Goal: Information Seeking & Learning: Learn about a topic

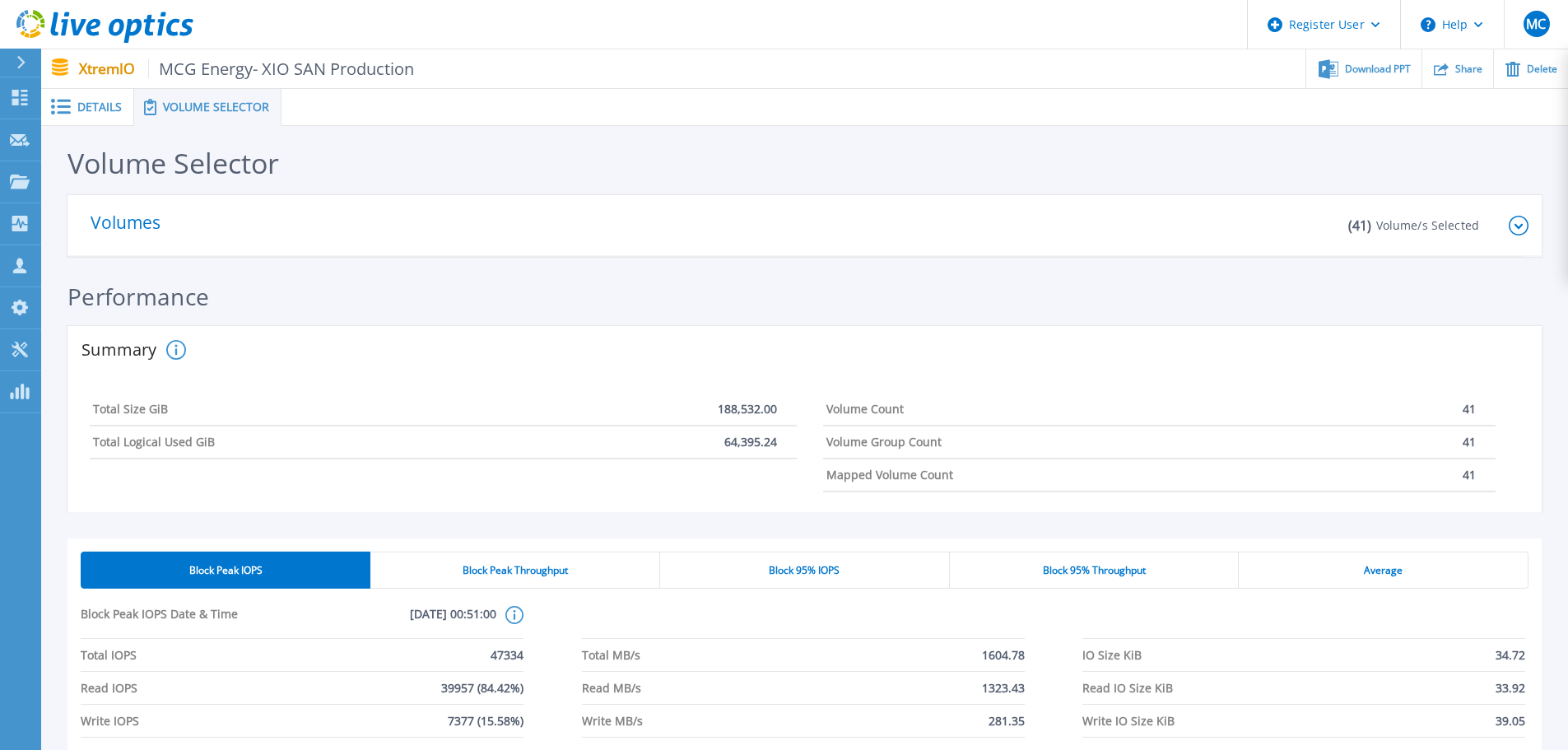
click at [81, 113] on span "Details" at bounding box center [99, 107] width 45 height 11
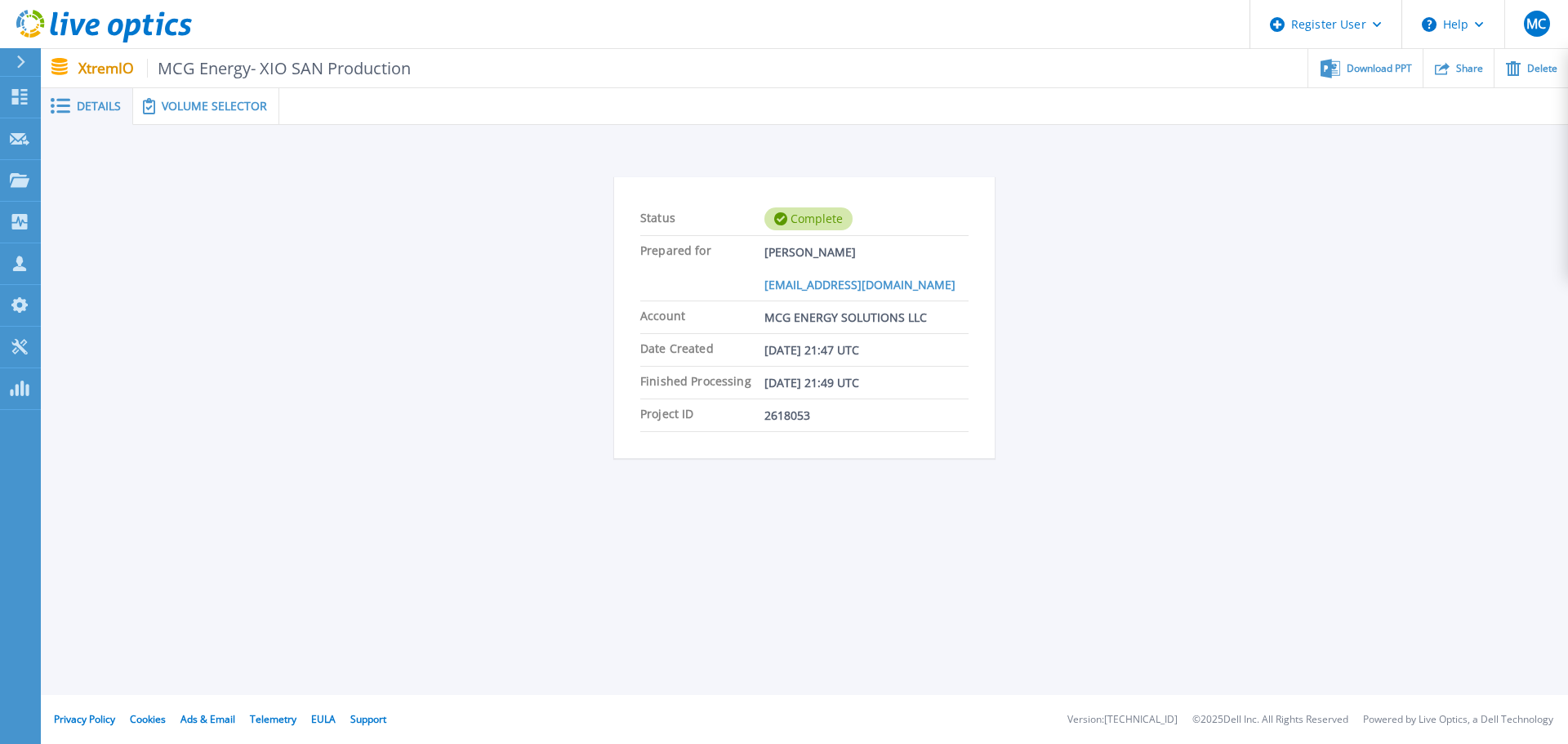
click at [224, 111] on span "Volume Selector" at bounding box center [215, 106] width 105 height 11
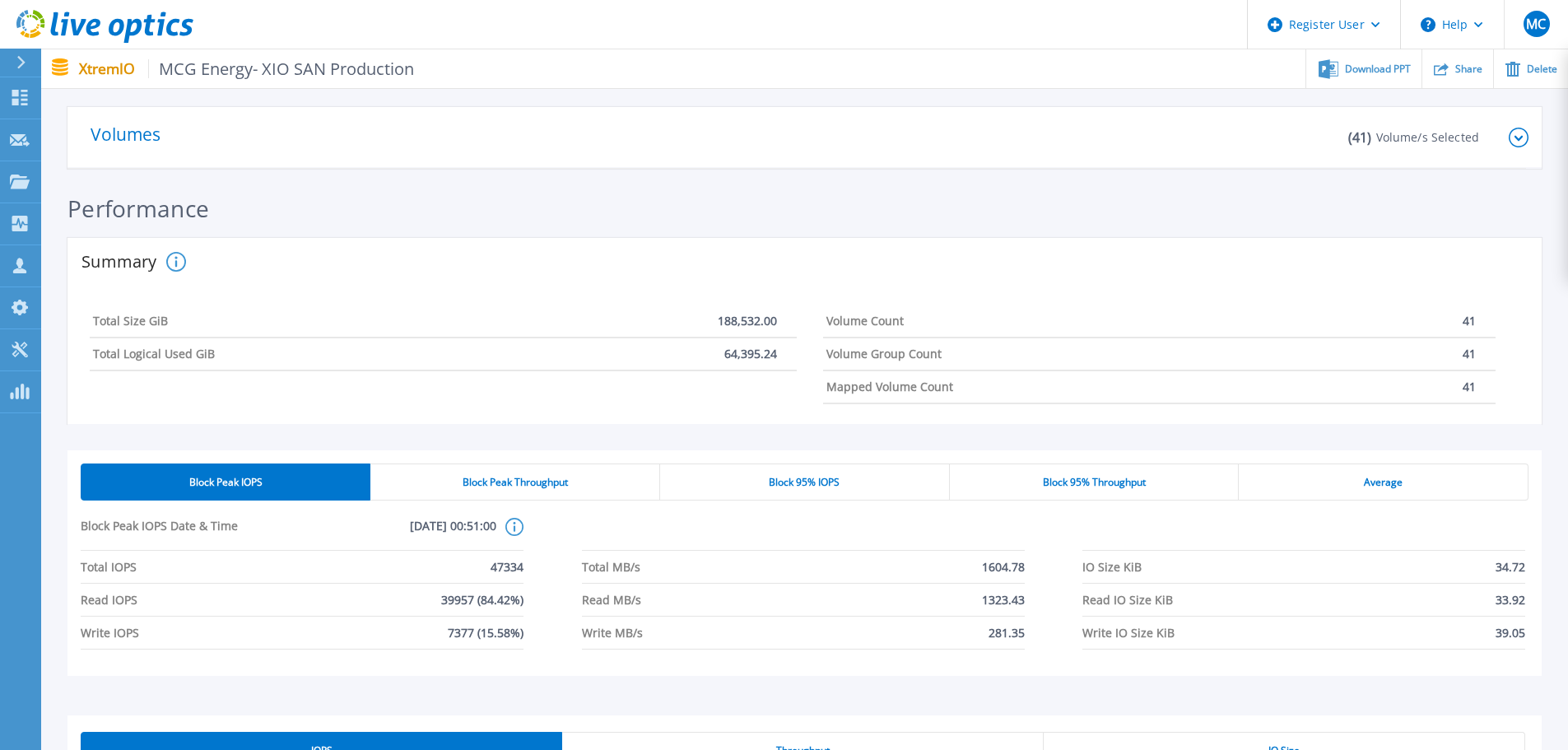
scroll to position [83, 0]
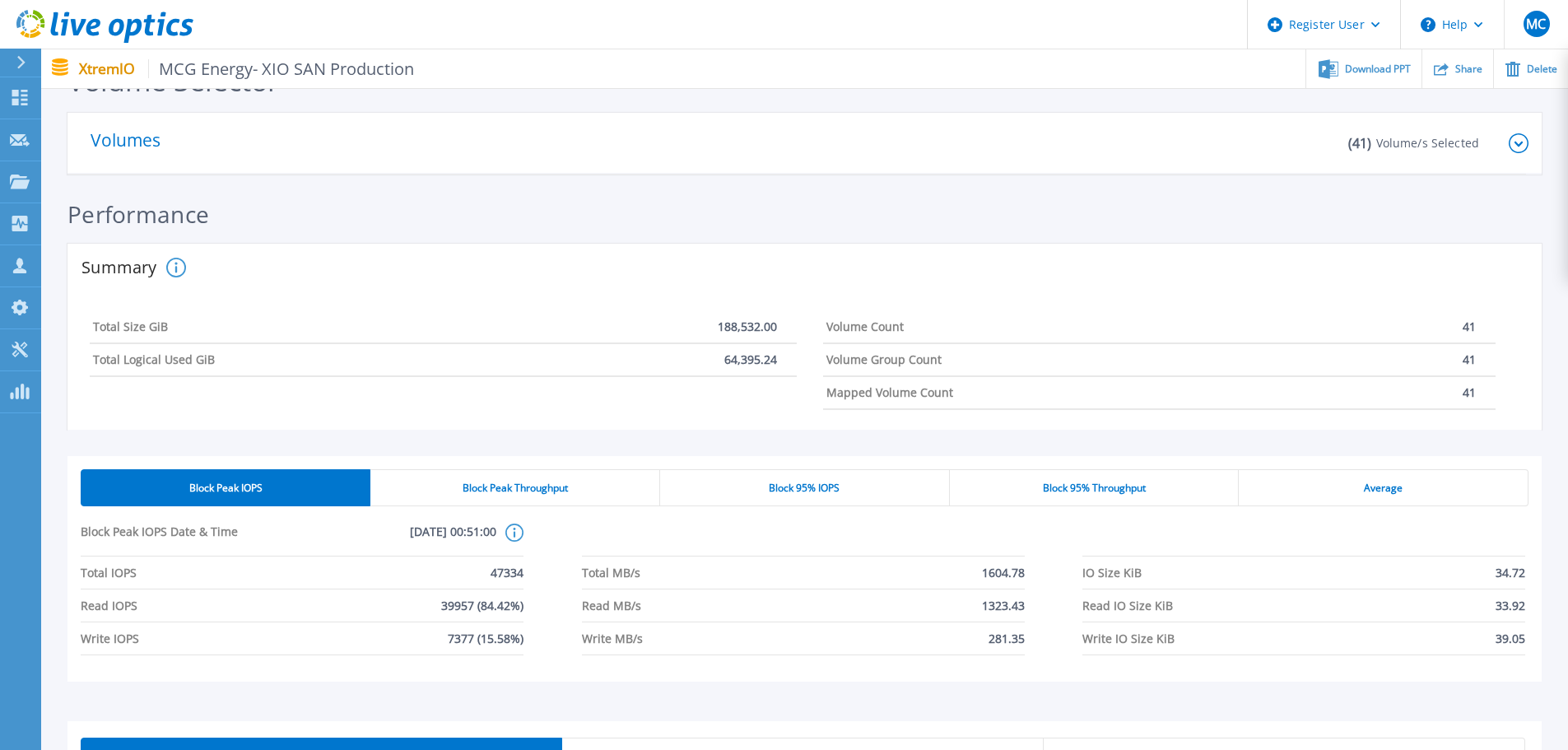
click at [177, 261] on icon at bounding box center [176, 267] width 20 height 20
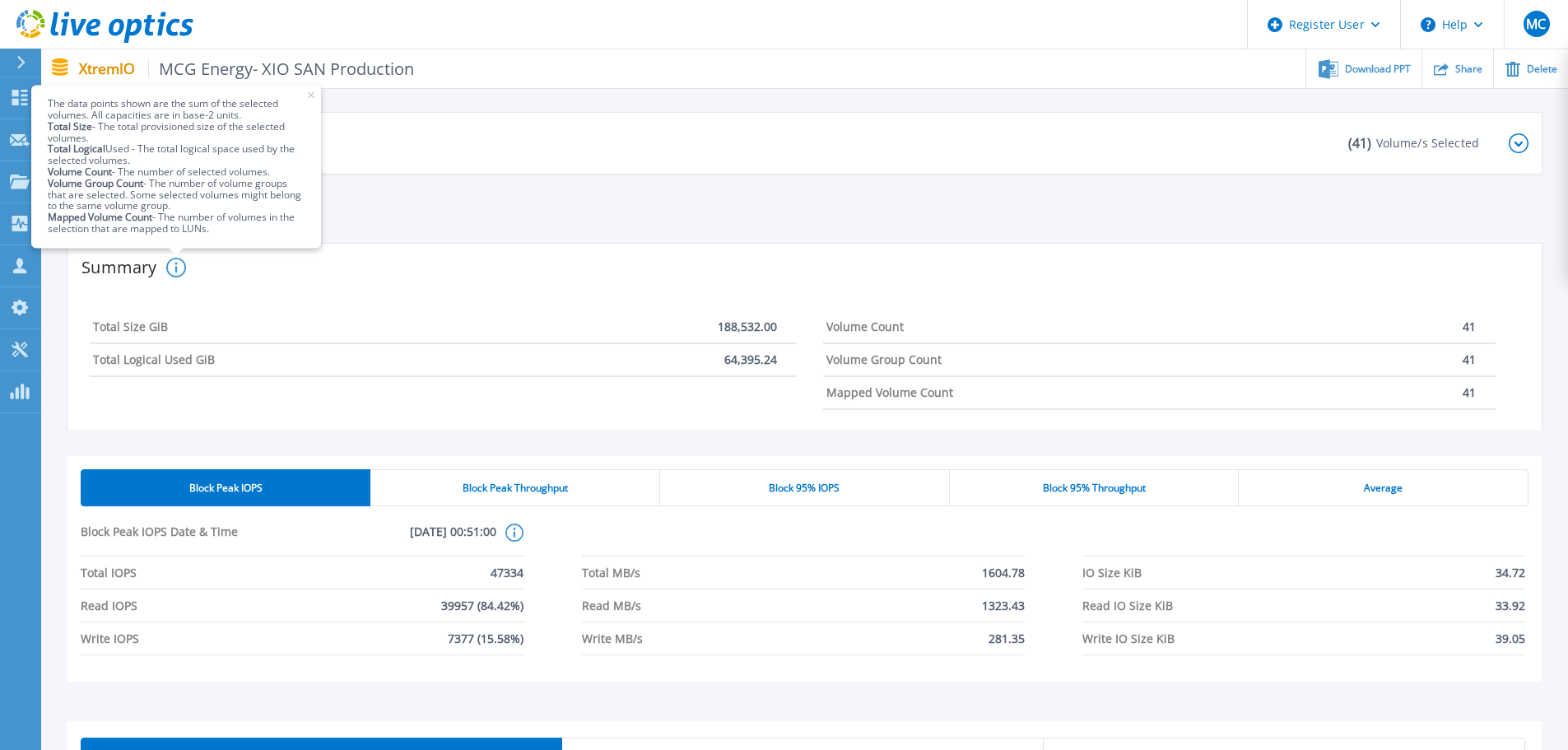
click at [569, 238] on div "Performance" at bounding box center [804, 222] width 1474 height 43
click at [310, 96] on rect at bounding box center [311, 95] width 8 height 8
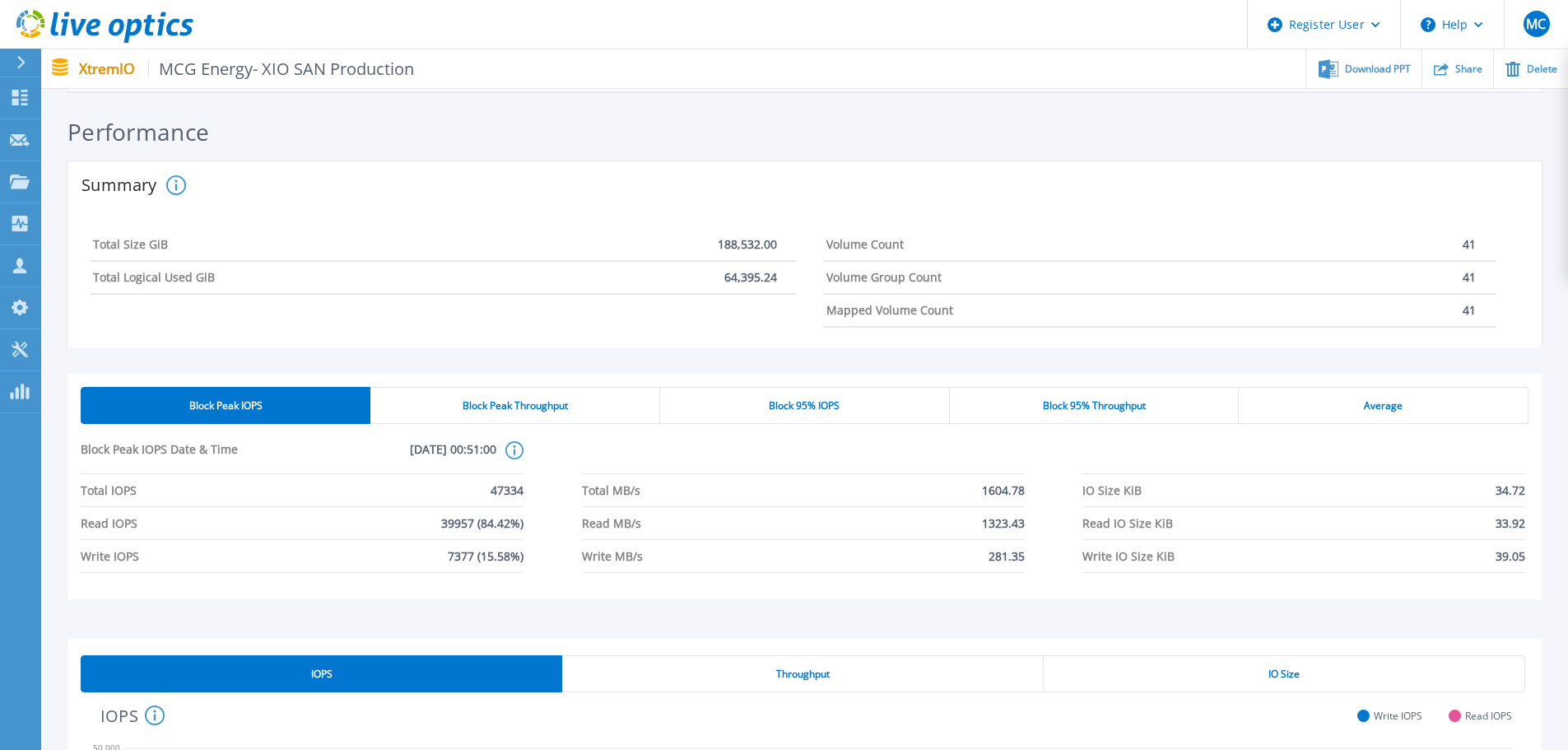
scroll to position [247, 0]
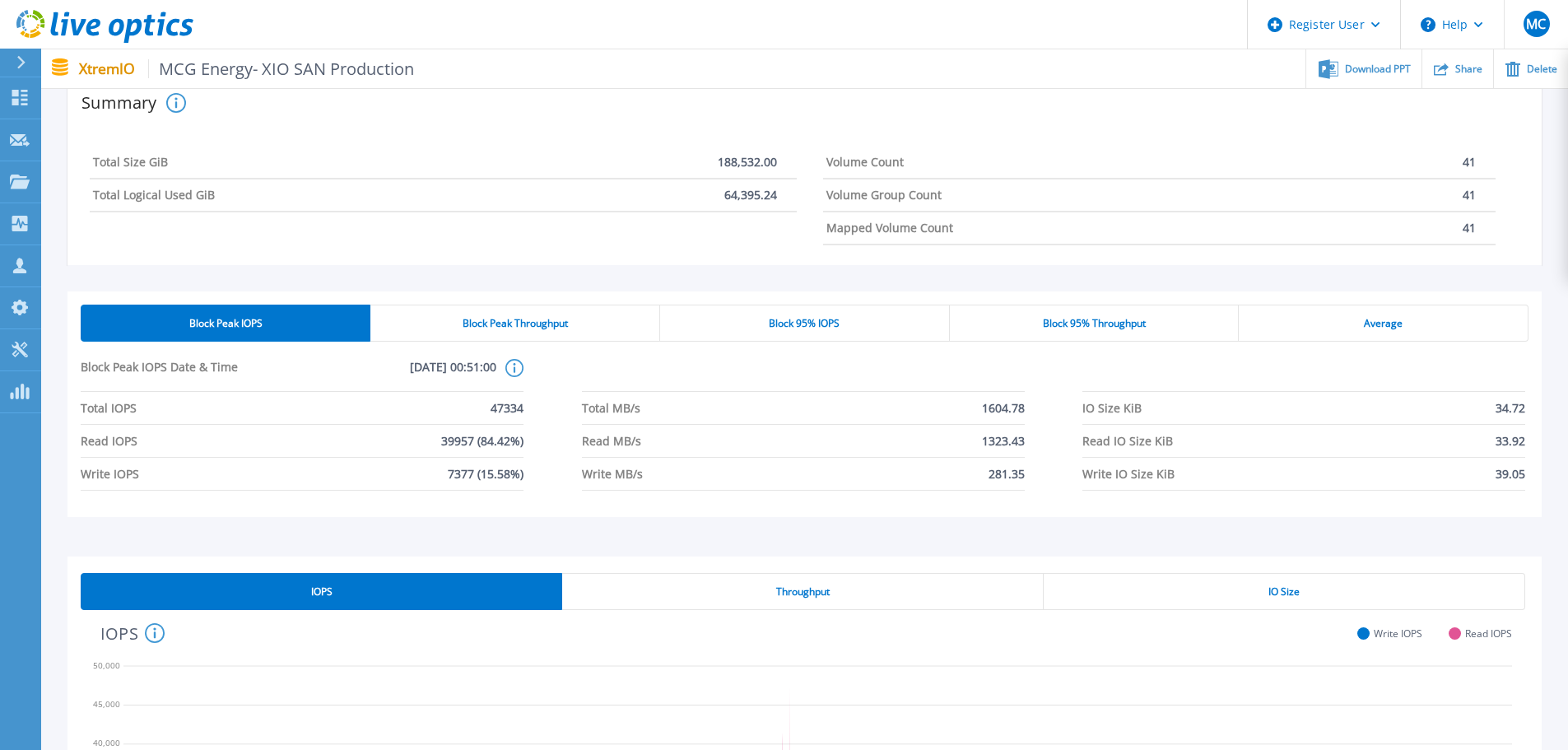
click at [1040, 324] on div "Average" at bounding box center [1383, 323] width 289 height 37
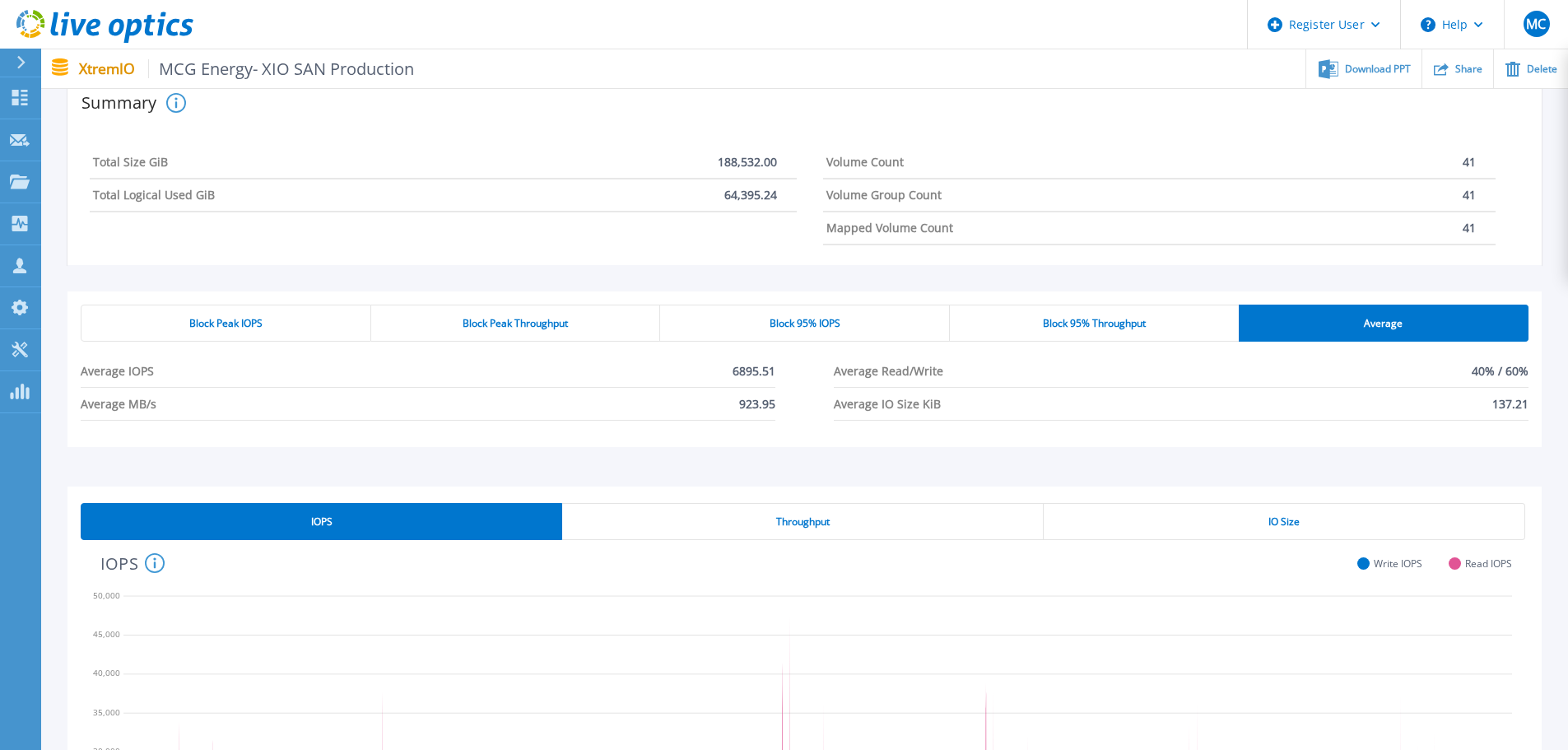
click at [539, 326] on span "Block Peak Throughput" at bounding box center [514, 324] width 105 height 13
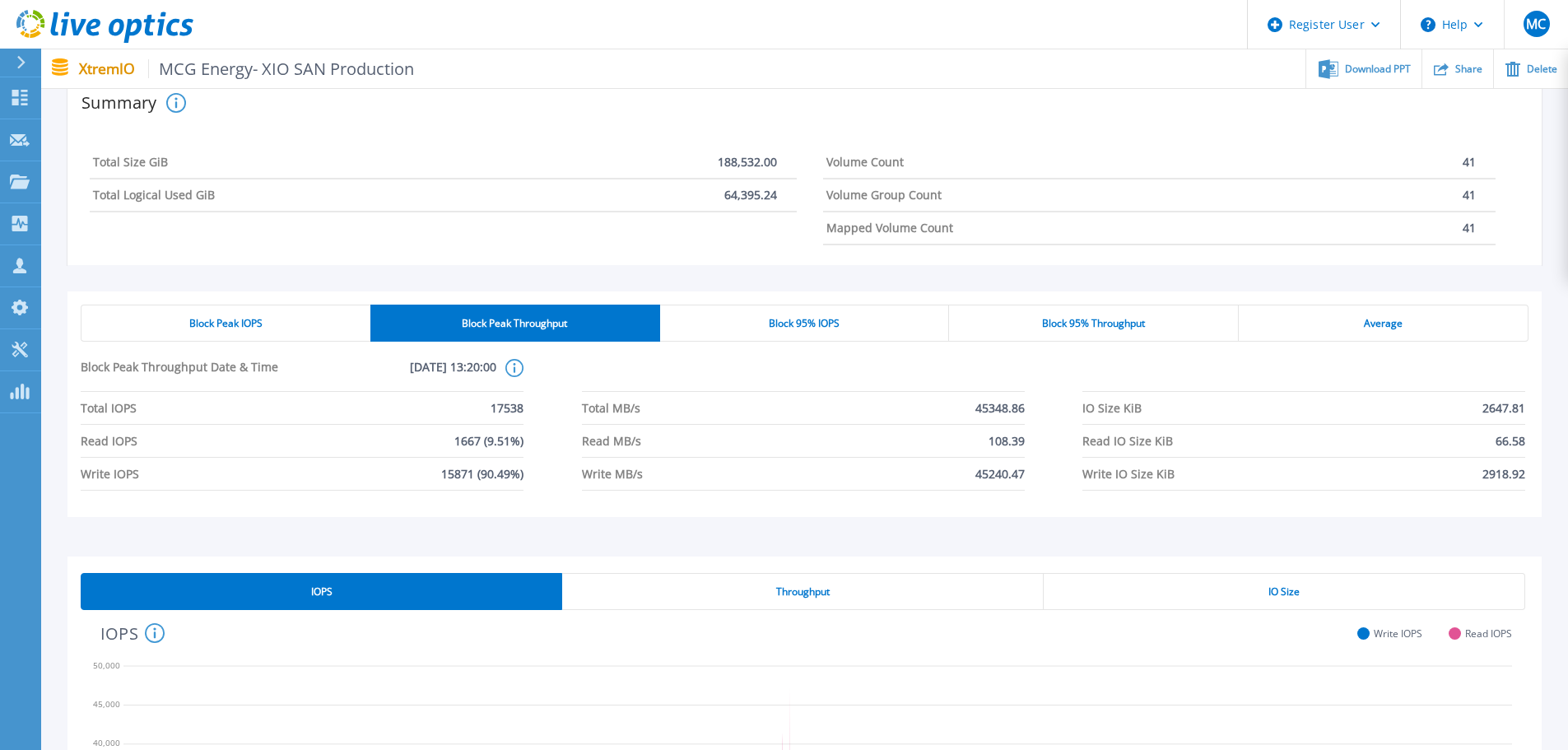
click at [319, 324] on div "Block Peak IOPS" at bounding box center [225, 323] width 289 height 37
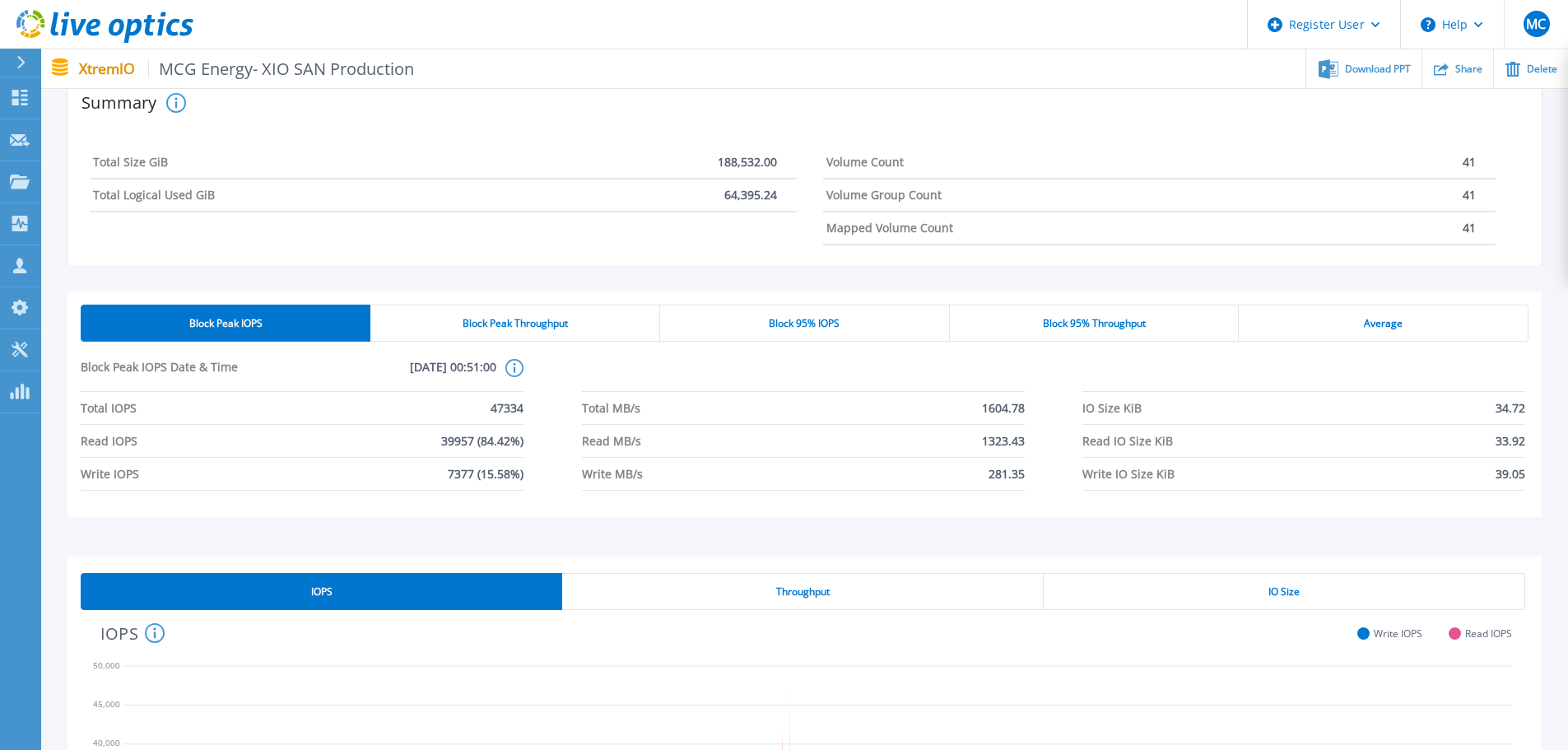
click at [841, 323] on div "Block 95% IOPS" at bounding box center [804, 323] width 289 height 37
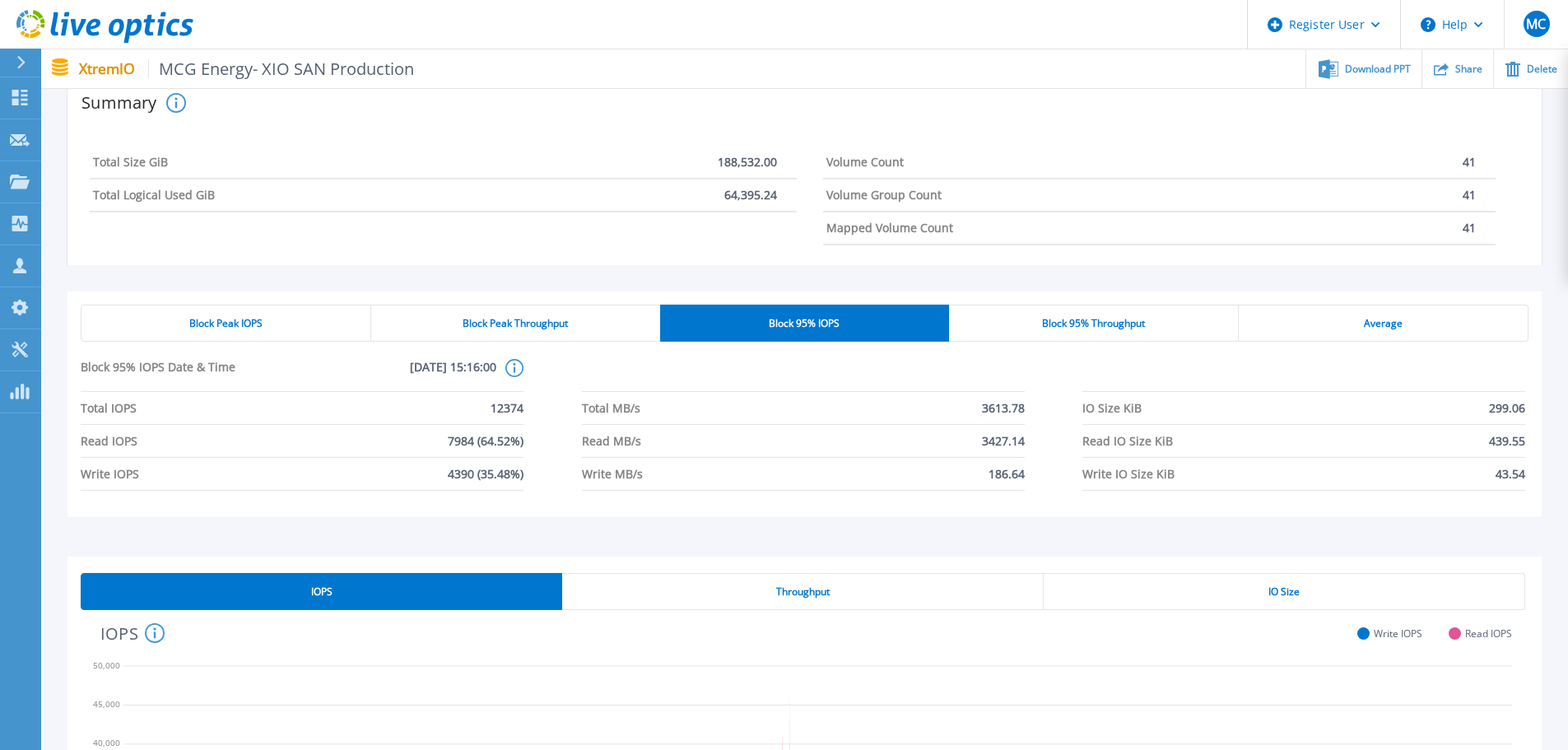
click at [215, 326] on span "Block Peak IOPS" at bounding box center [225, 324] width 73 height 13
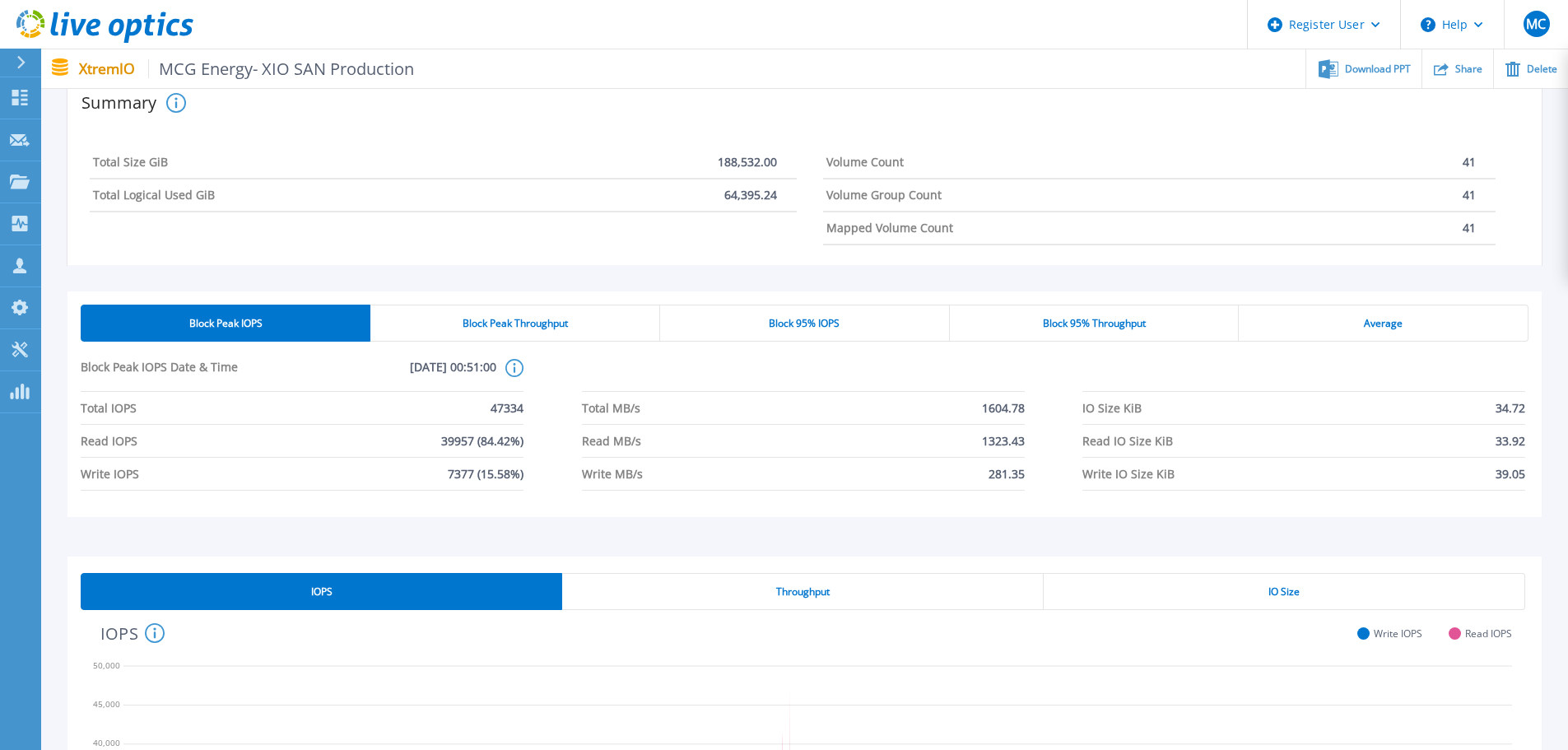
click at [573, 325] on div "Block Peak Throughput" at bounding box center [514, 323] width 289 height 37
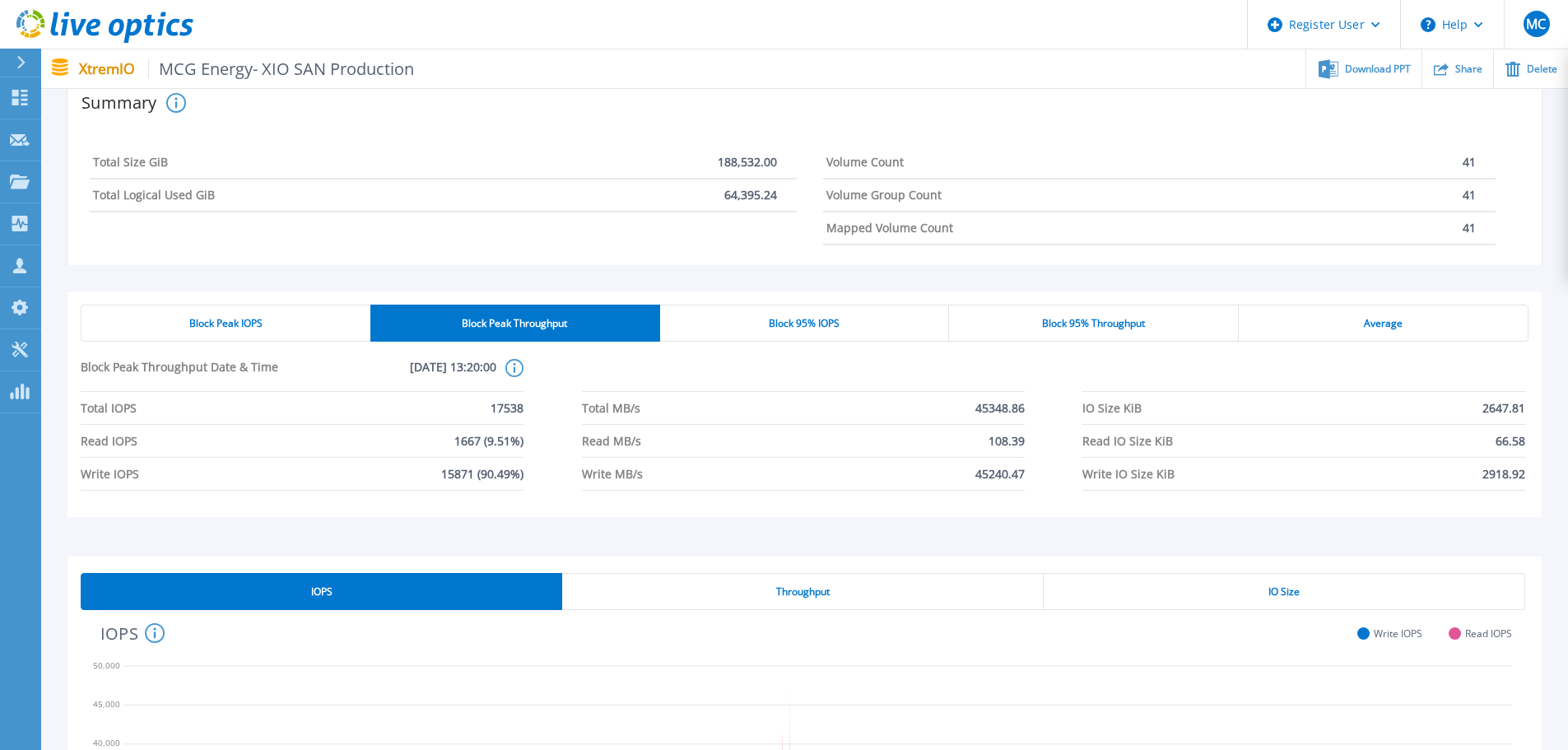
click at [280, 324] on div "Block Peak IOPS" at bounding box center [225, 323] width 289 height 37
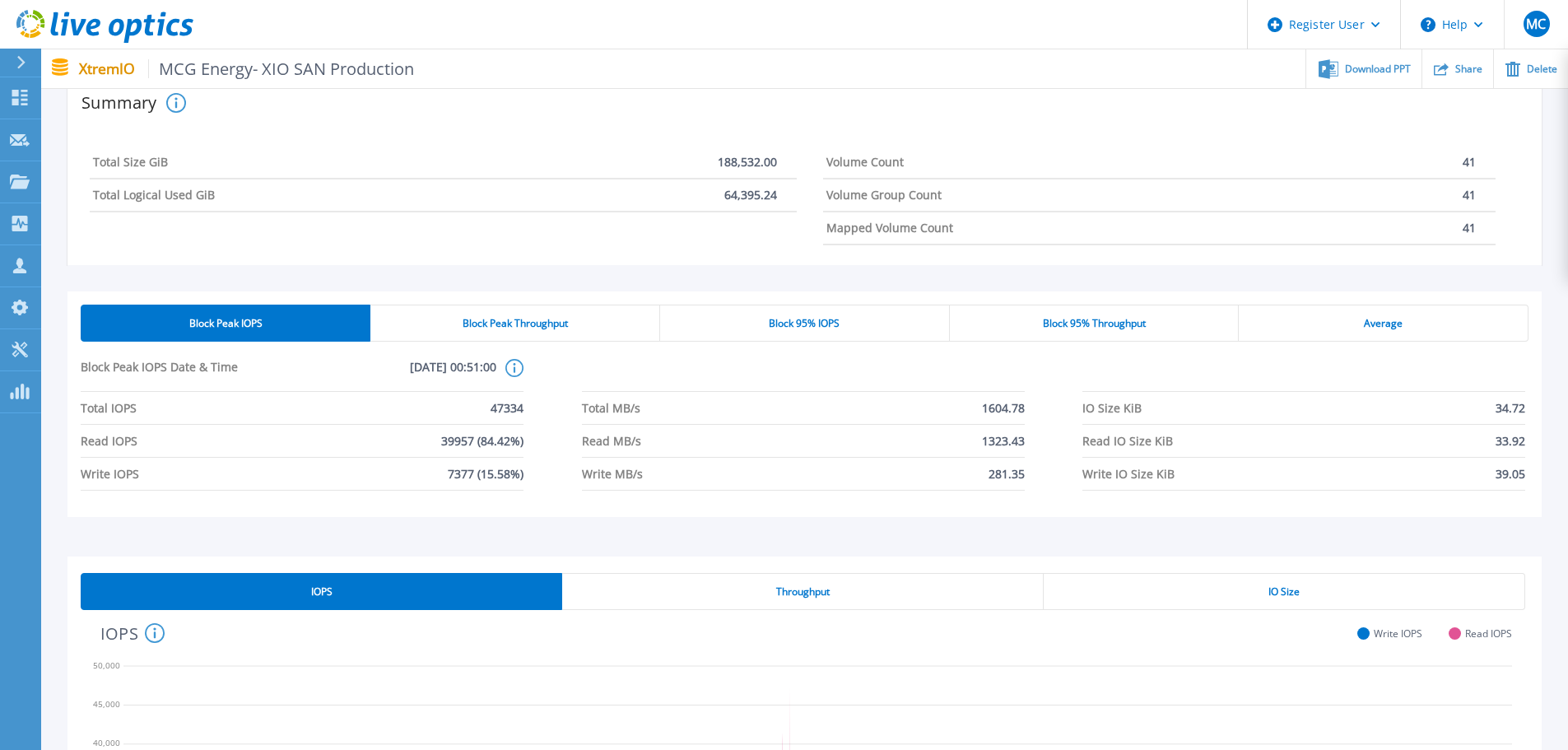
click at [845, 327] on div "Block 95% IOPS" at bounding box center [804, 323] width 289 height 37
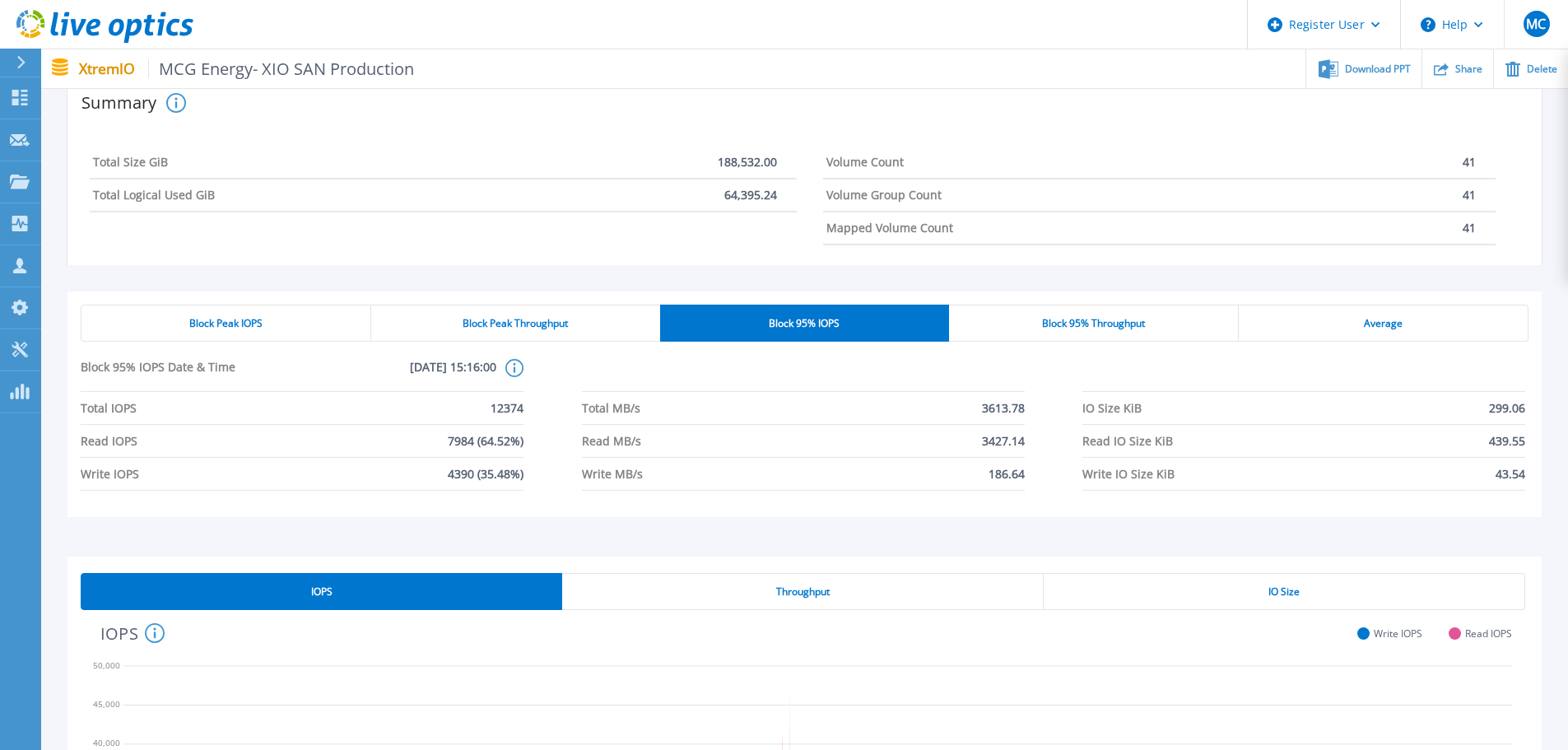
click at [248, 326] on span "Block Peak IOPS" at bounding box center [225, 324] width 73 height 13
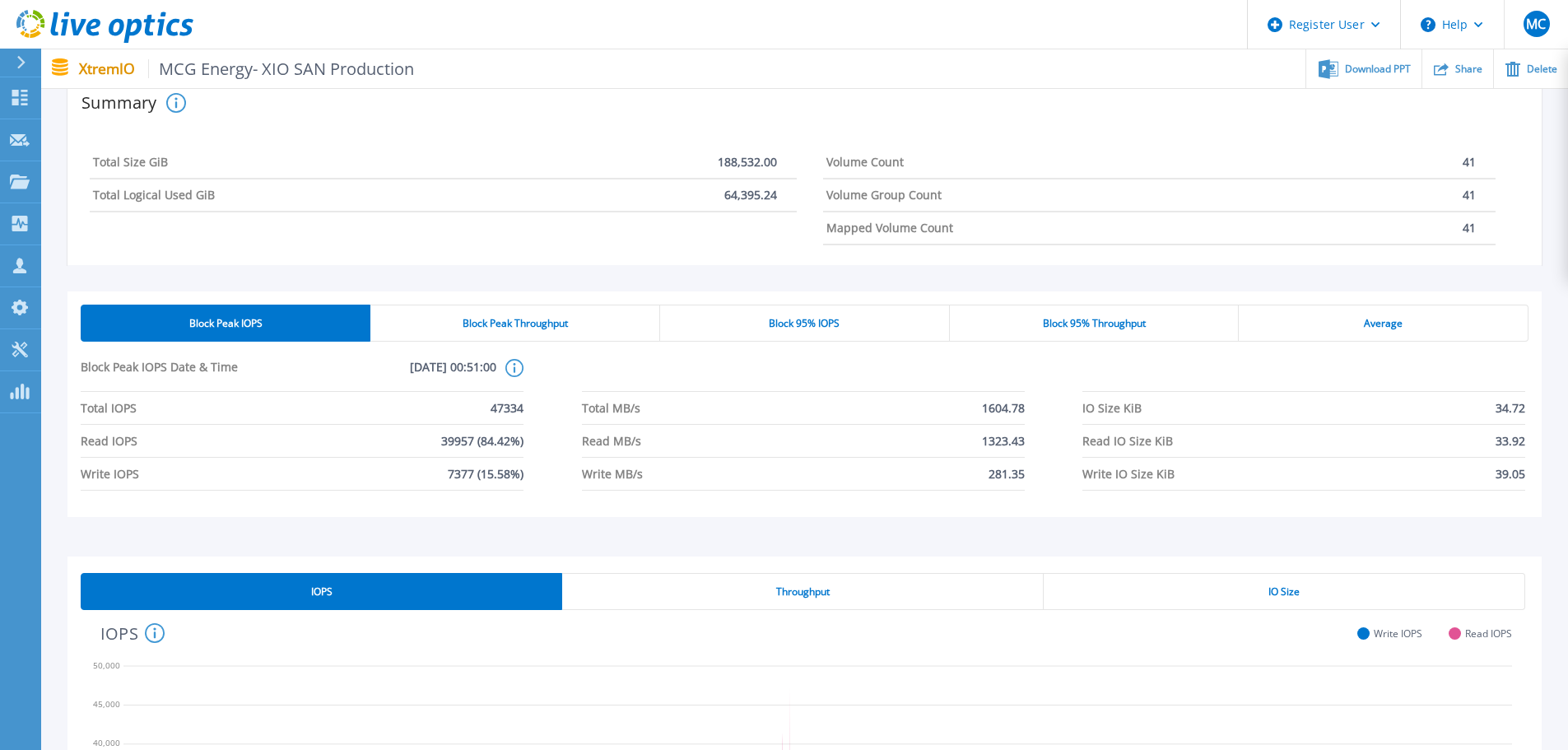
click at [826, 318] on span "Block 95% IOPS" at bounding box center [804, 324] width 71 height 13
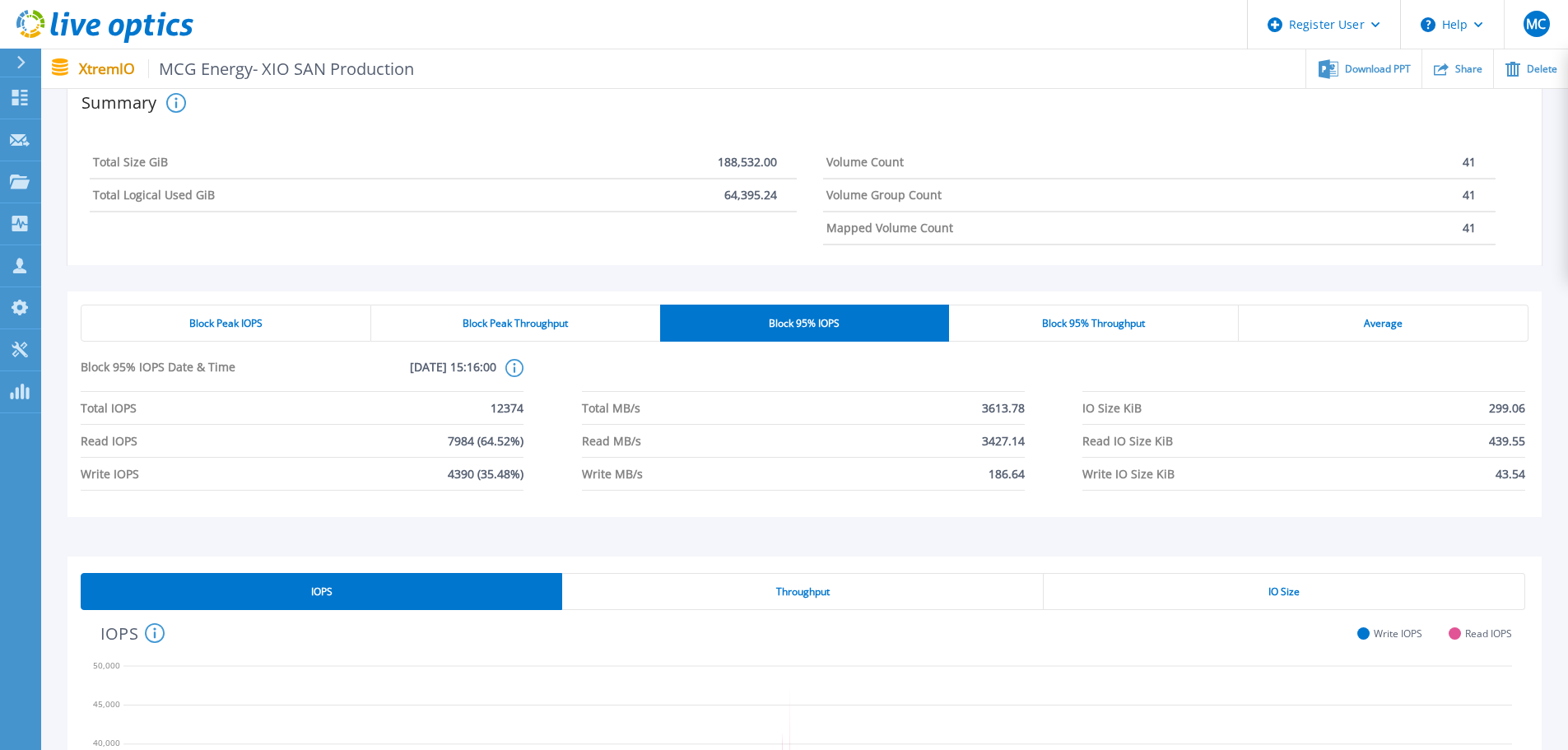
click at [572, 323] on div "Block Peak Throughput" at bounding box center [515, 323] width 289 height 37
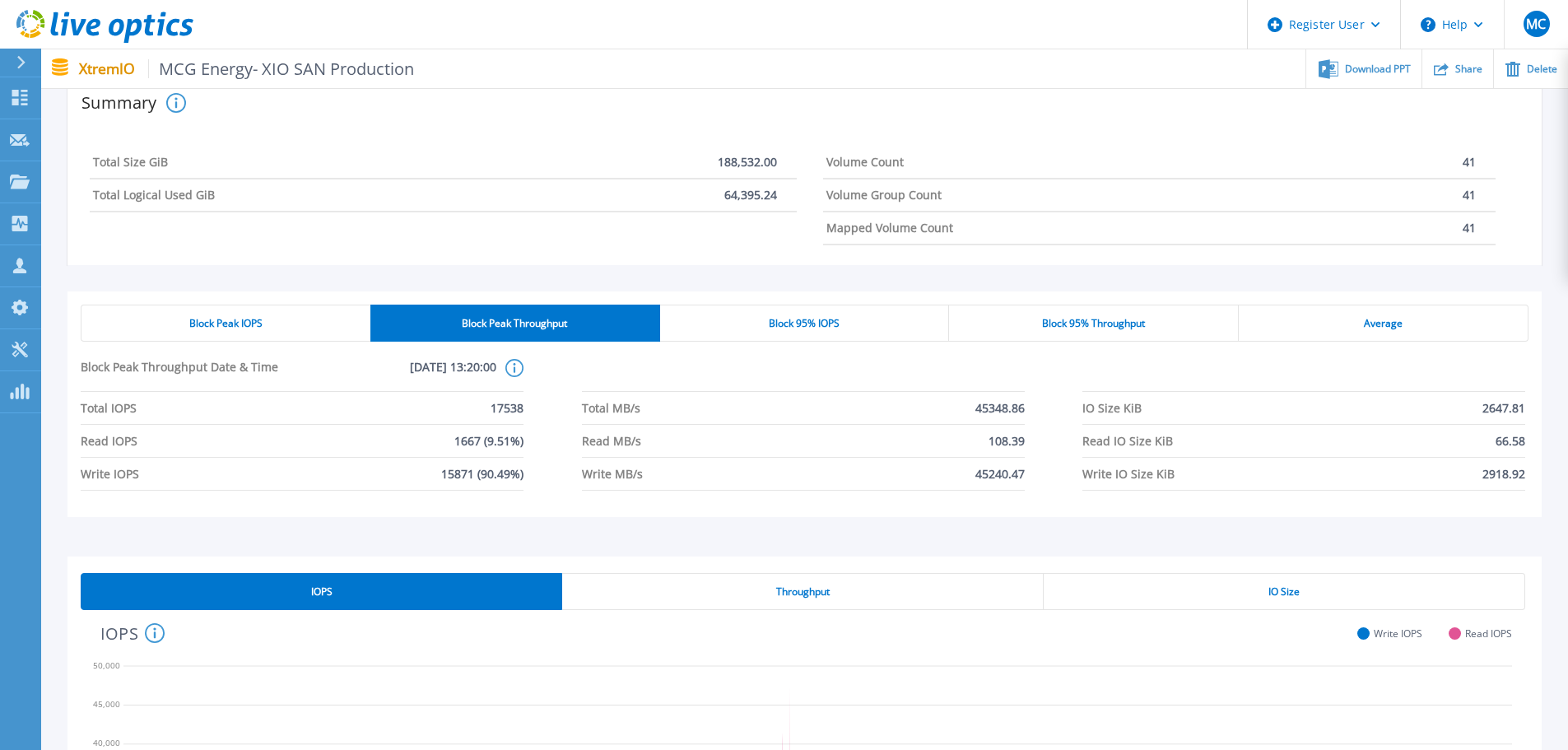
click at [1040, 319] on span "Block 95% Throughput" at bounding box center [1093, 324] width 103 height 13
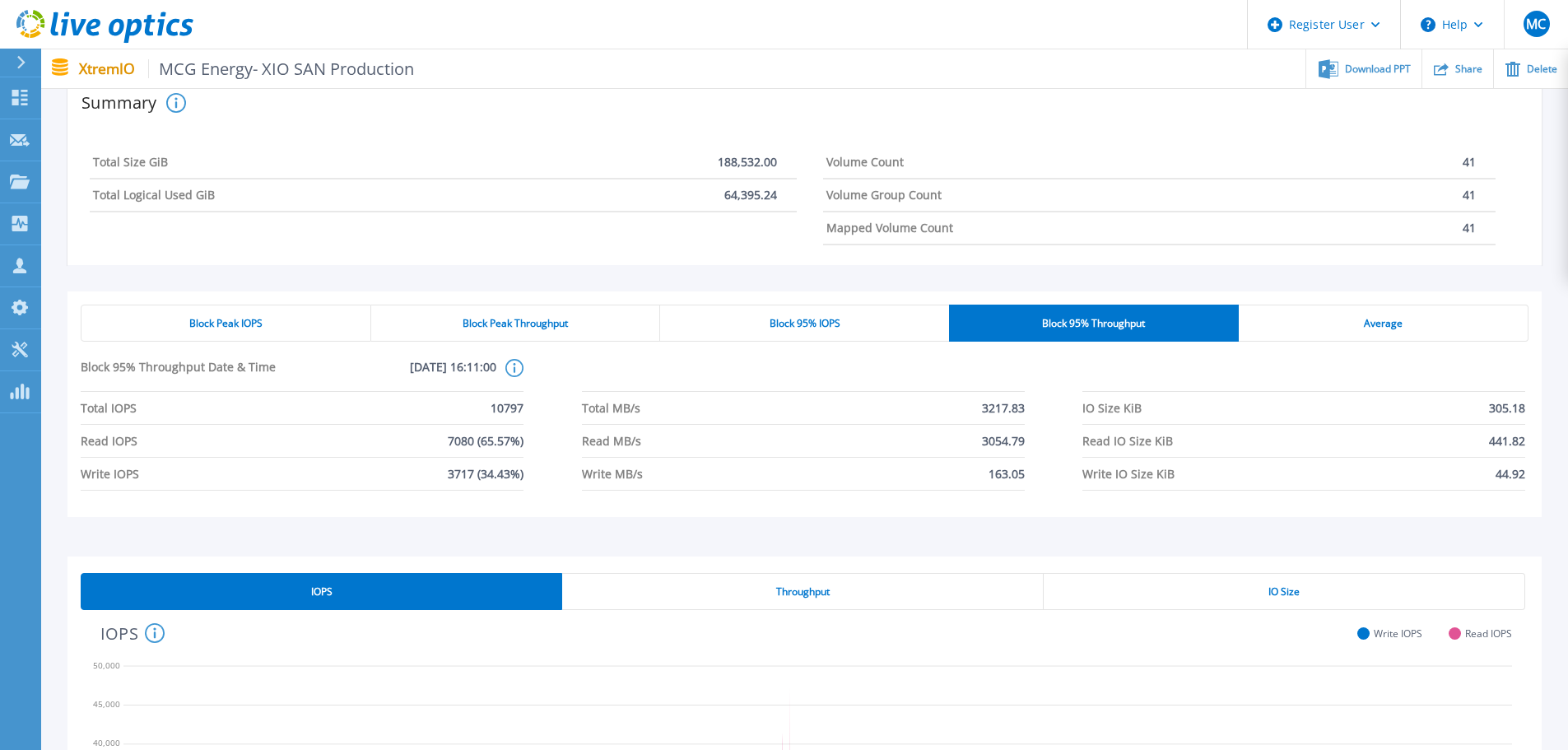
click at [1040, 325] on div "Average" at bounding box center [1383, 323] width 289 height 37
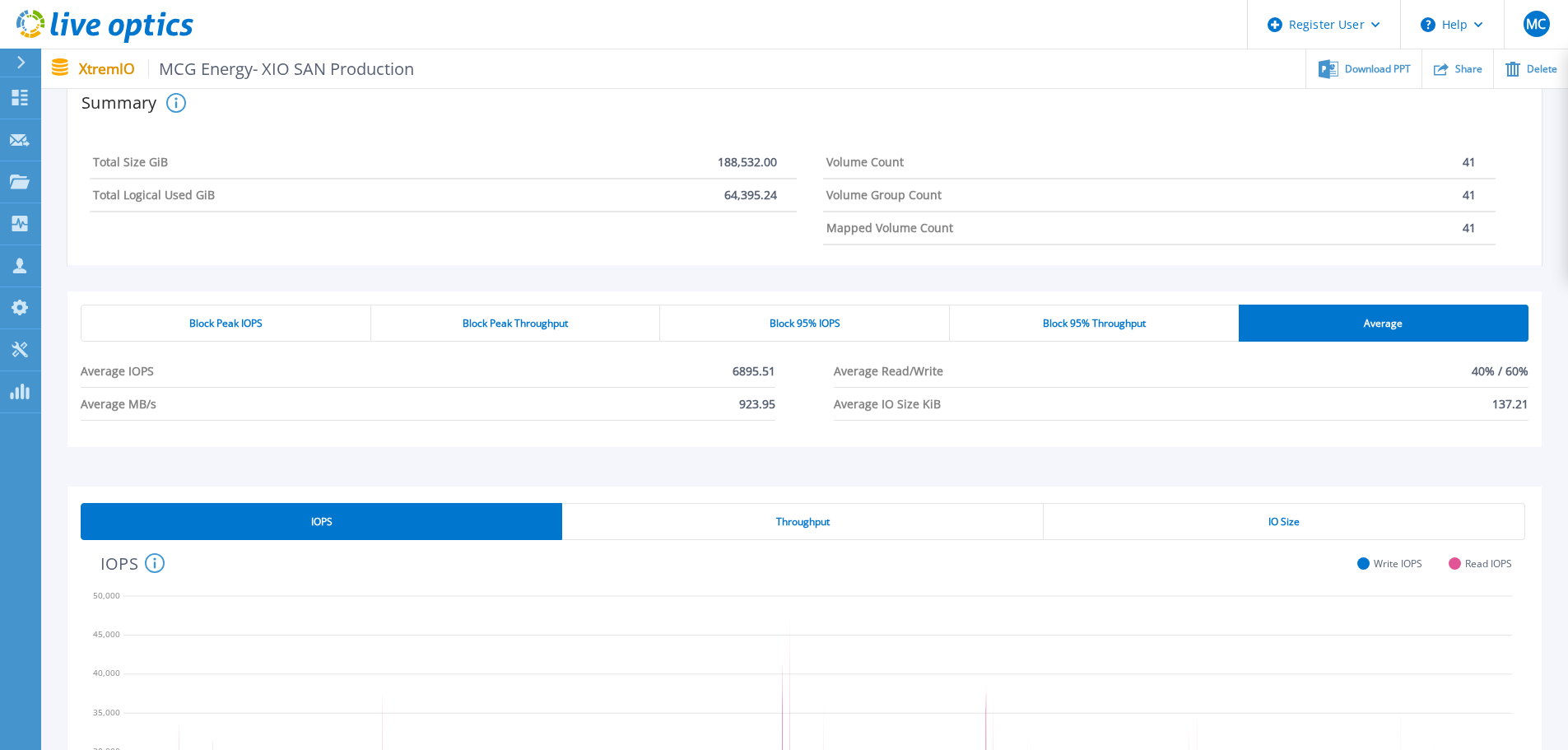
click at [295, 329] on div "Block Peak IOPS" at bounding box center [226, 323] width 290 height 37
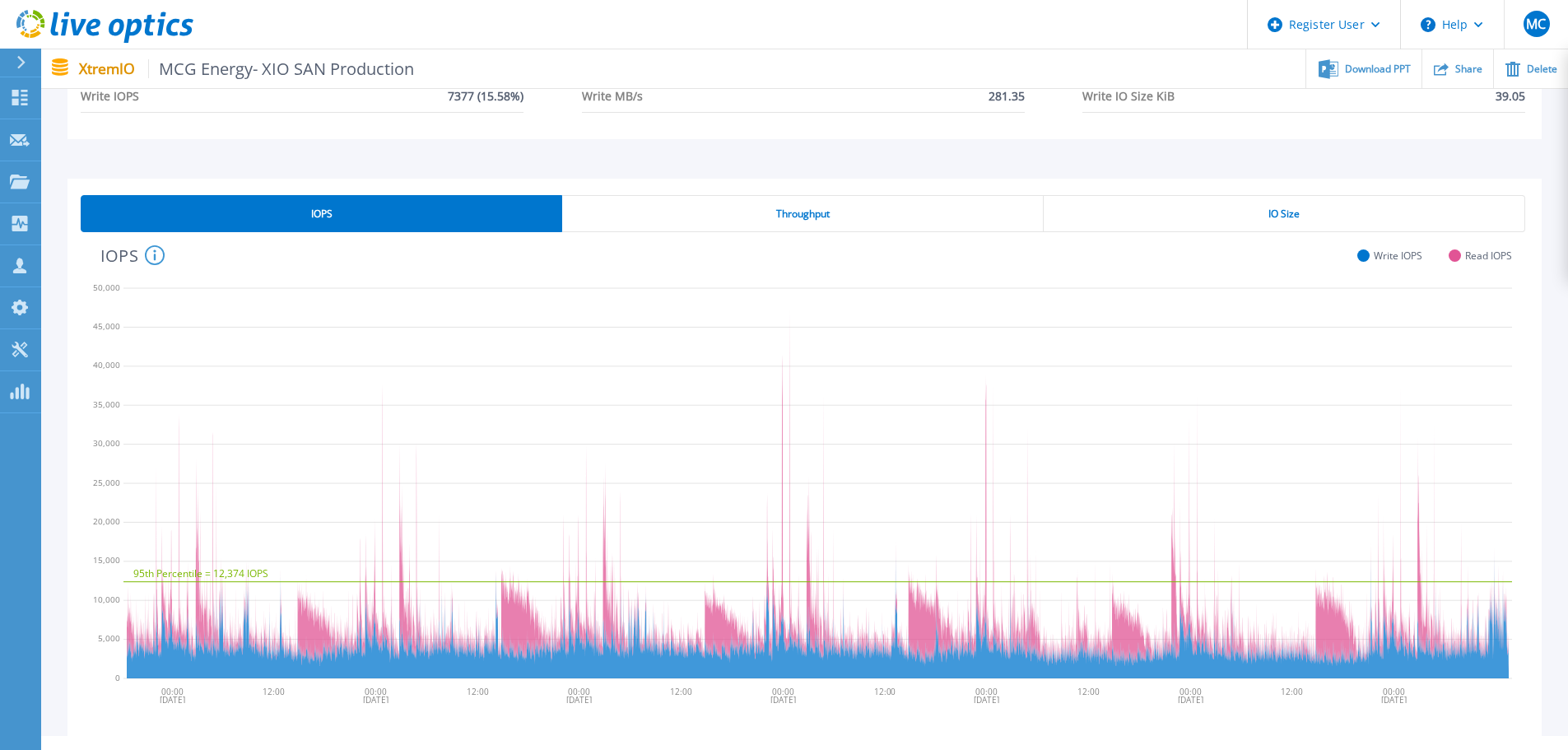
scroll to position [673, 0]
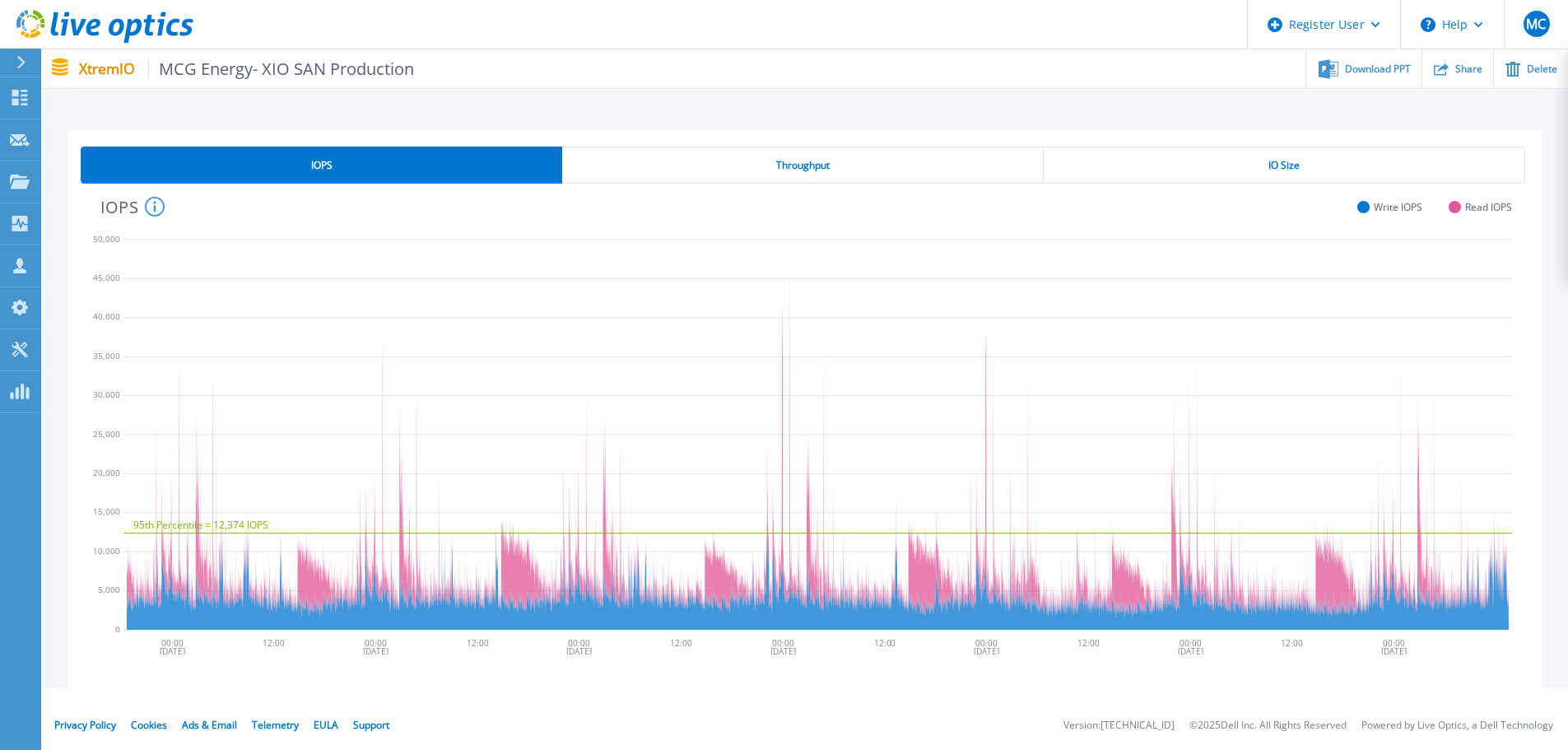
click at [808, 167] on span "Throughput" at bounding box center [803, 165] width 53 height 13
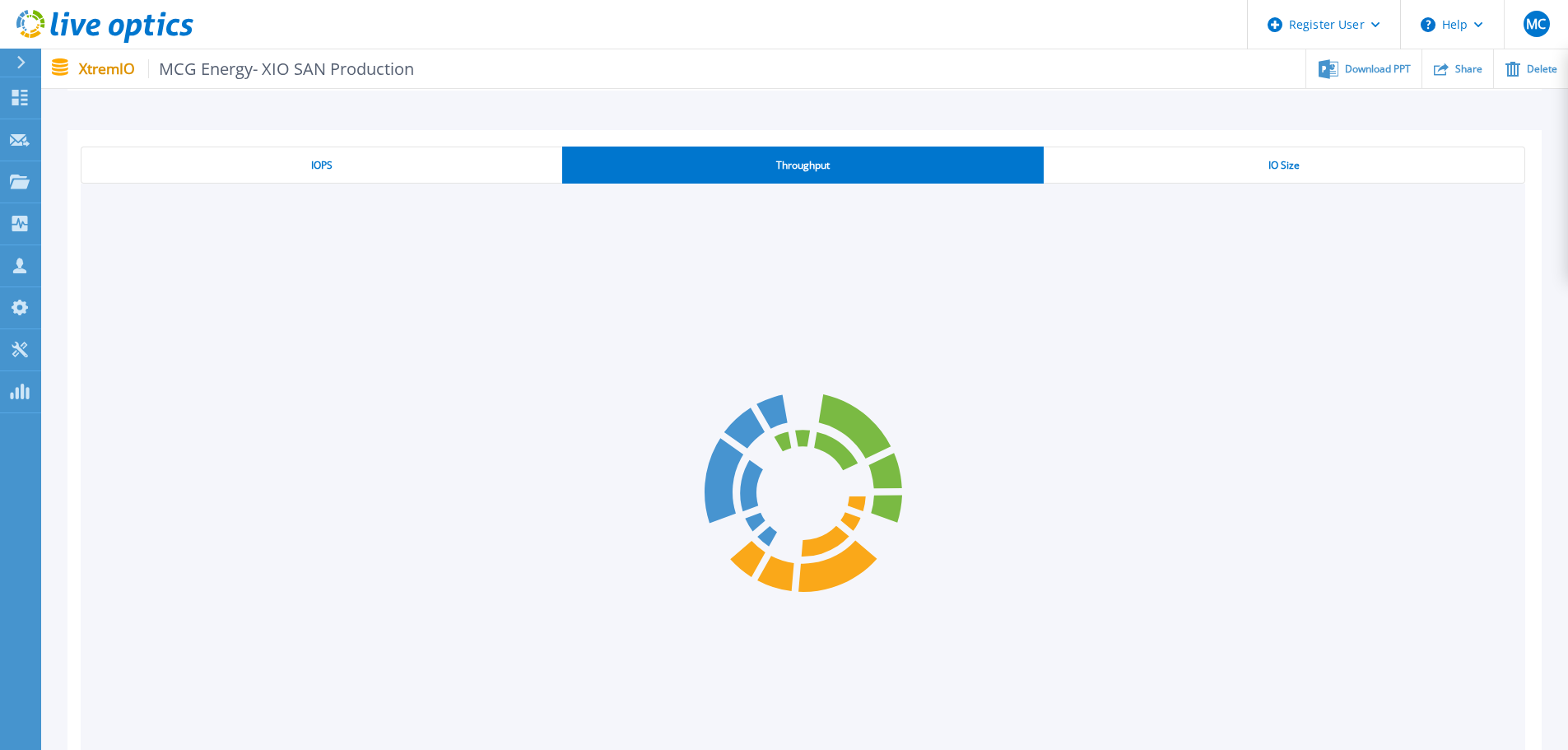
click at [460, 170] on div "IOPS" at bounding box center [321, 164] width 481 height 37
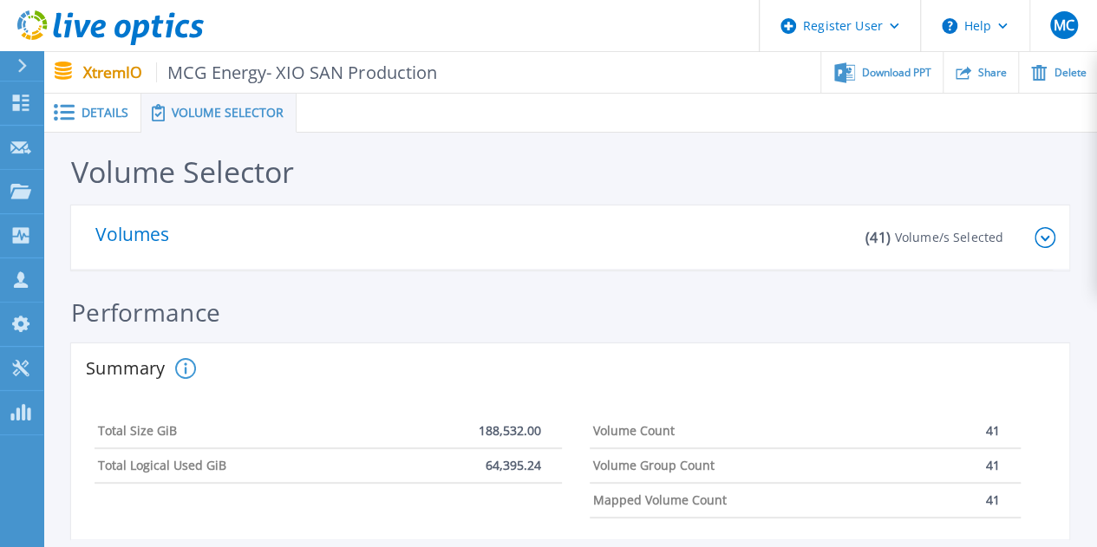
scroll to position [0, 0]
click at [116, 235] on p "Volumes" at bounding box center [138, 237] width 87 height 24
click at [1043, 237] on icon at bounding box center [1044, 237] width 9 height 5
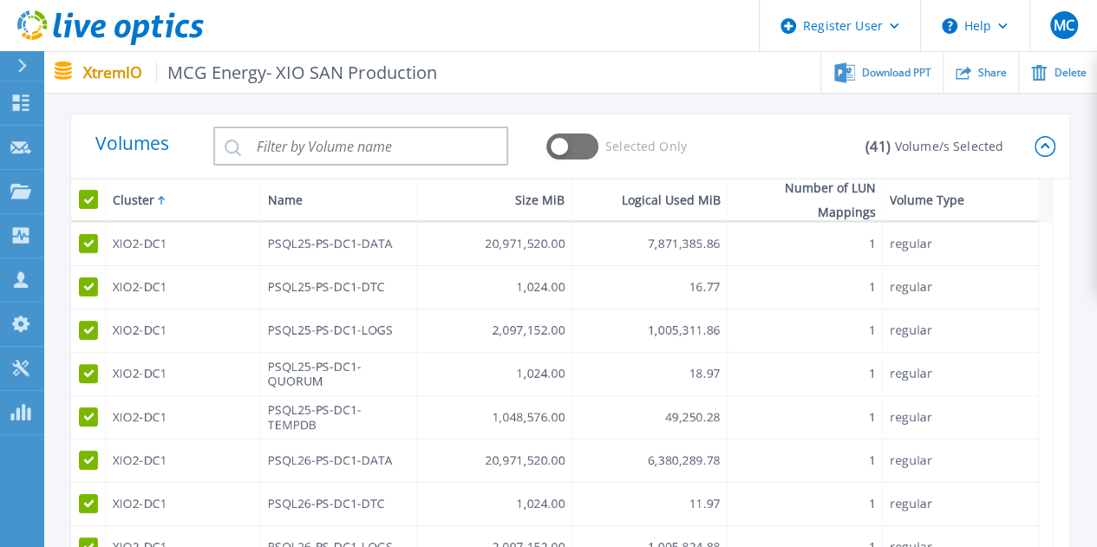
scroll to position [87, 0]
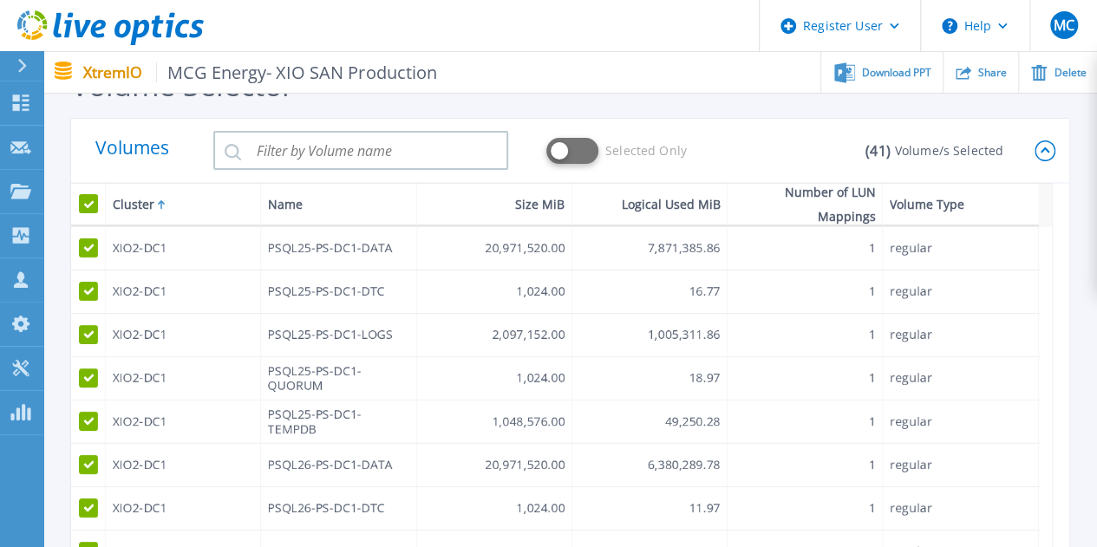
click at [561, 146] on button at bounding box center [572, 151] width 52 height 26
click at [571, 152] on button at bounding box center [572, 151] width 52 height 26
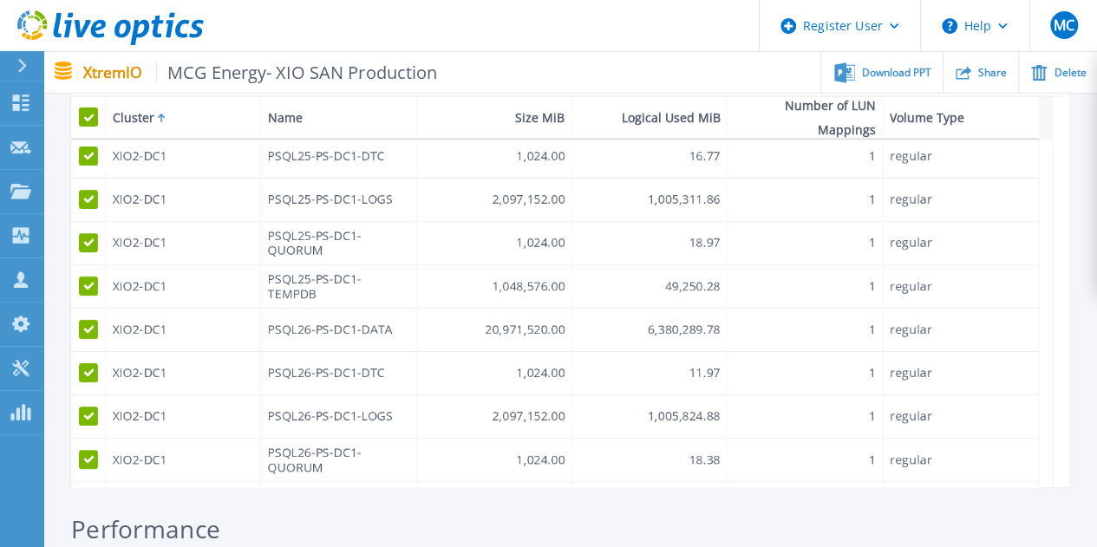
scroll to position [0, 0]
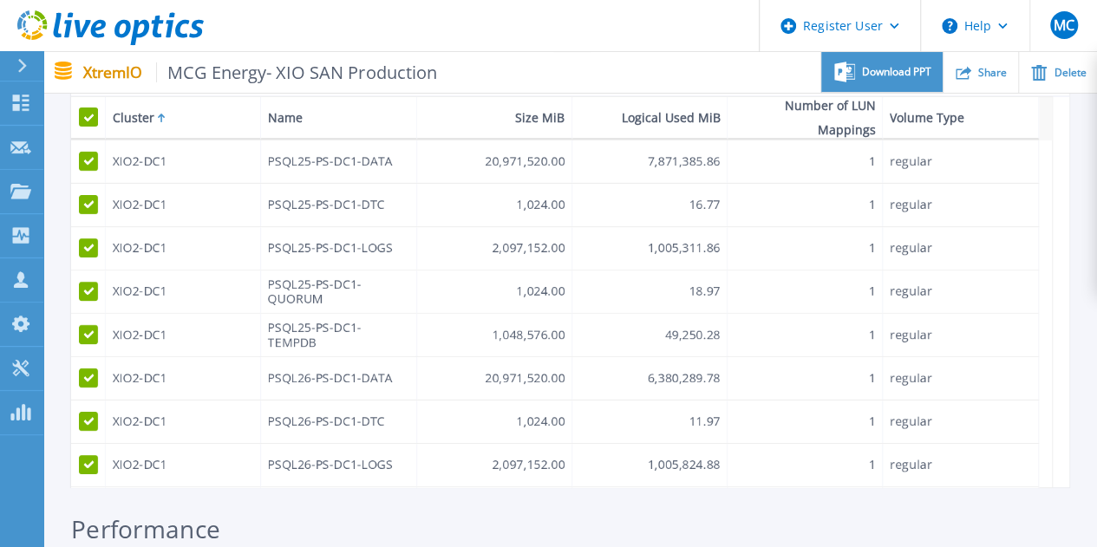
click at [899, 68] on span "Download PPT" at bounding box center [896, 72] width 69 height 10
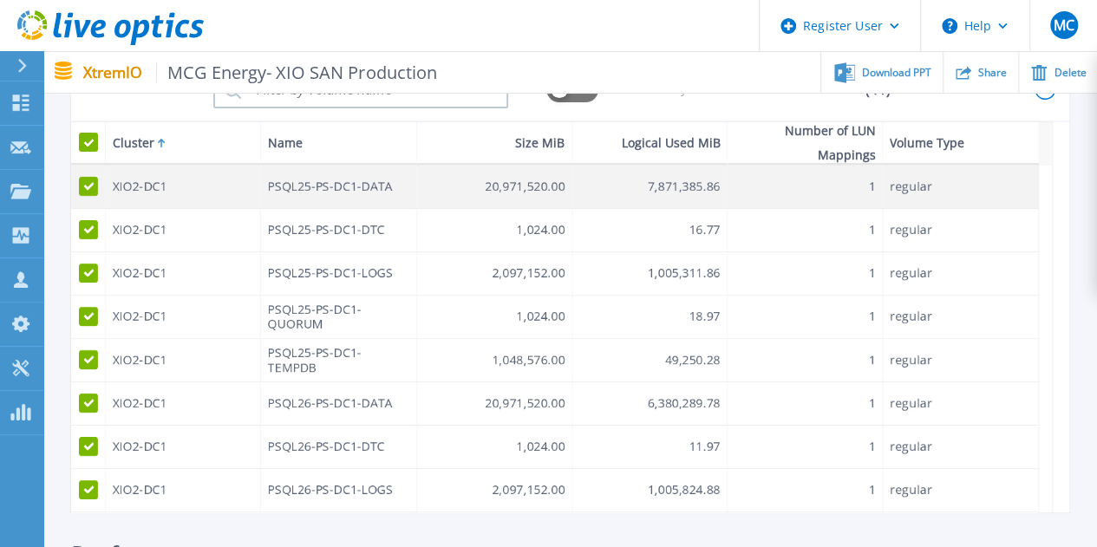
scroll to position [87, 0]
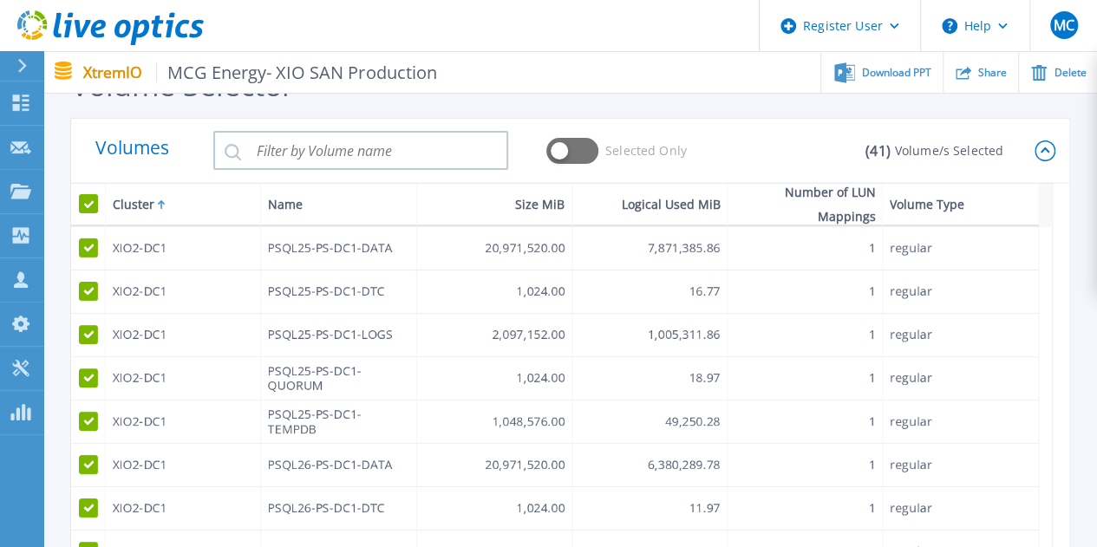
click at [1033, 151] on div "( 41 ) Volume/s Selected" at bounding box center [941, 150] width 186 height 65
click at [1040, 148] on icon at bounding box center [1044, 150] width 21 height 21
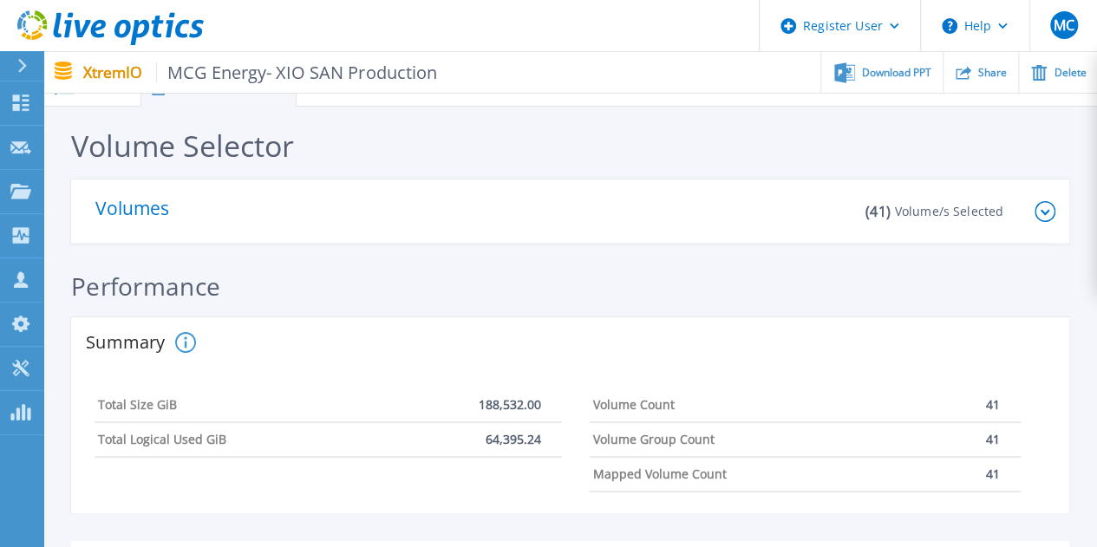
scroll to position [0, 0]
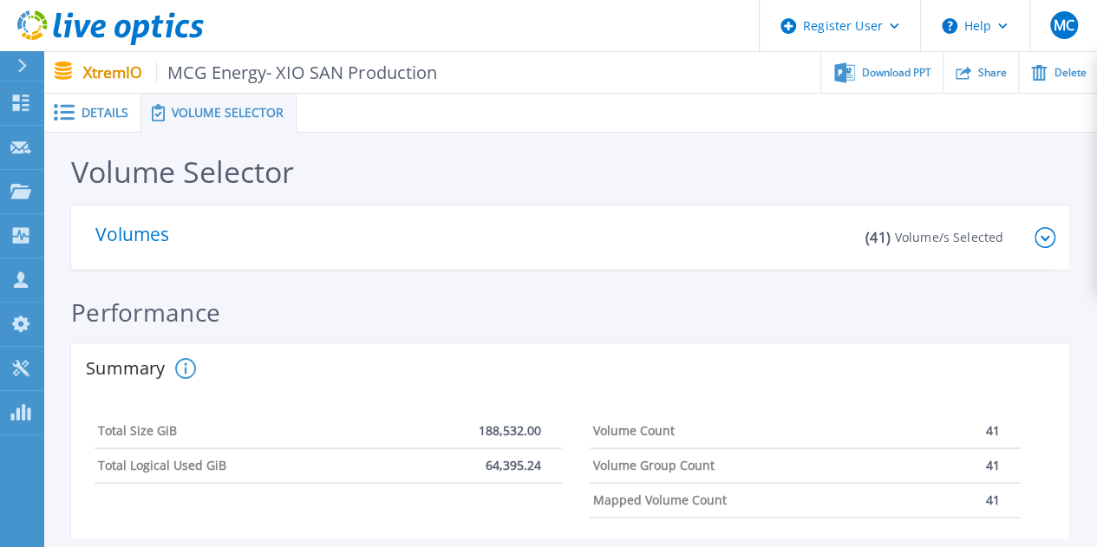
click at [88, 107] on span "Details" at bounding box center [104, 113] width 47 height 12
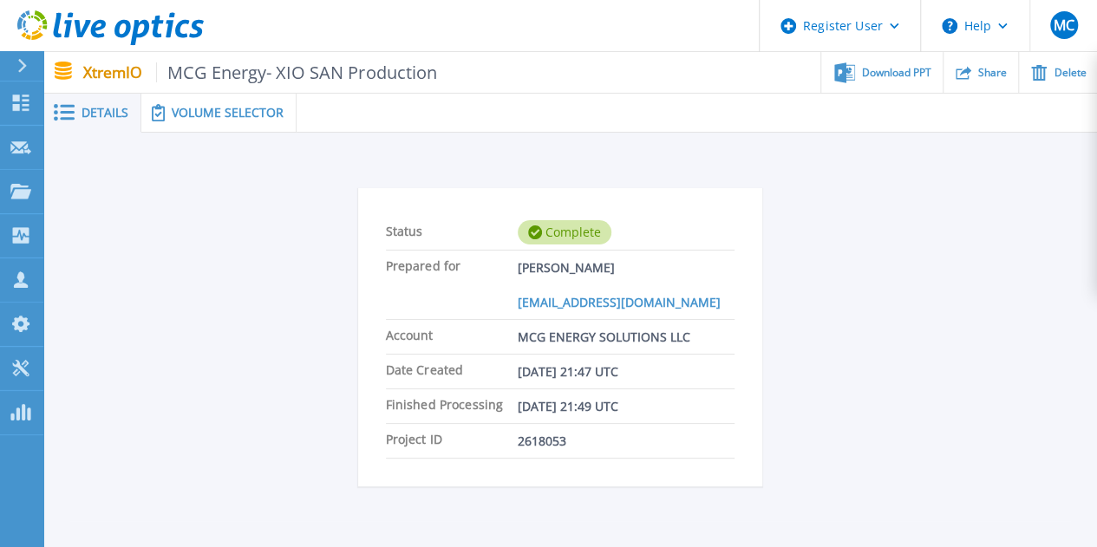
click at [236, 115] on span "Volume Selector" at bounding box center [228, 113] width 112 height 12
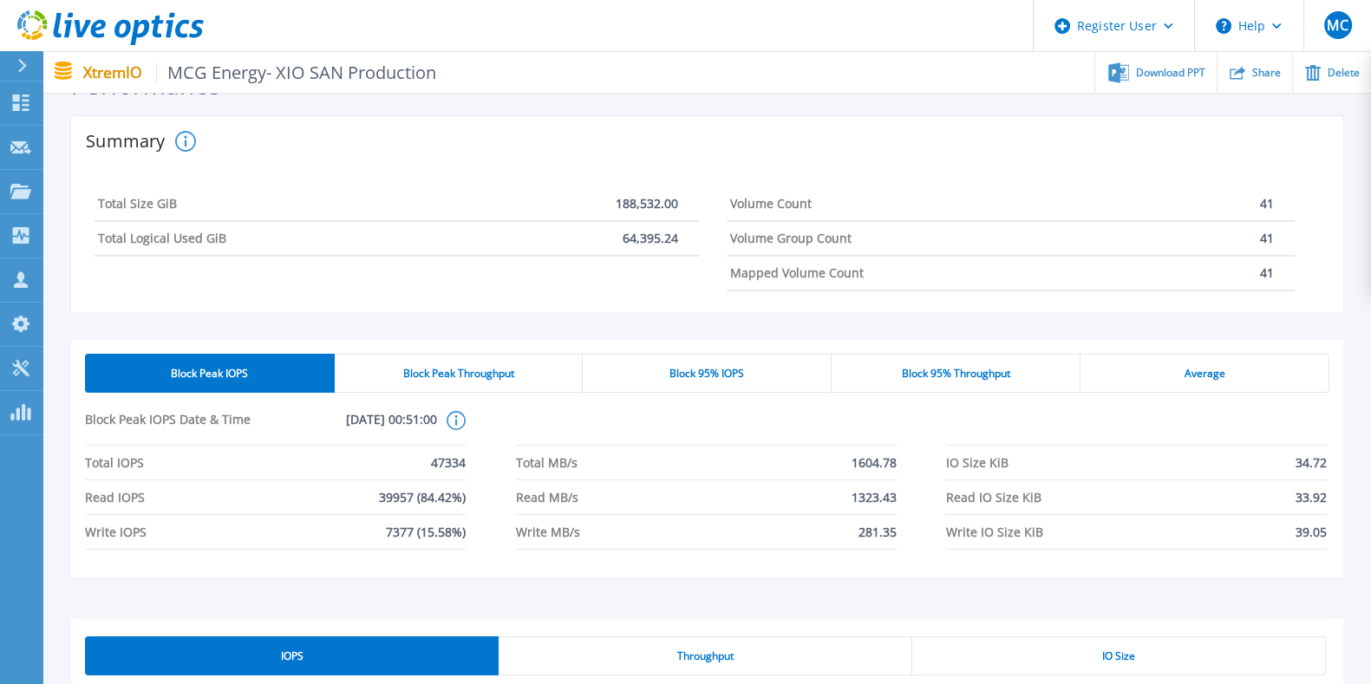
scroll to position [258, 0]
